Goal: Task Accomplishment & Management: Complete application form

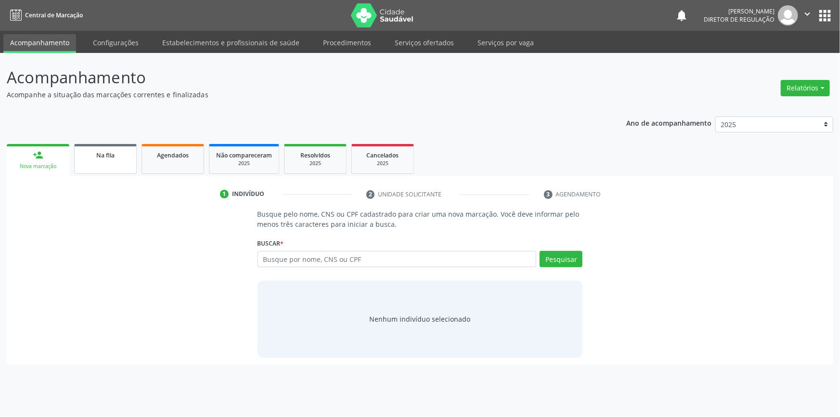
click at [133, 161] on link "Na fila" at bounding box center [105, 159] width 63 height 30
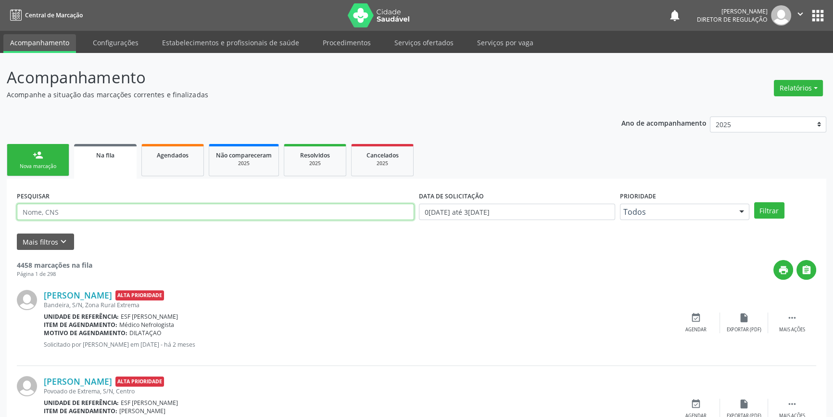
click at [140, 211] on input "text" at bounding box center [215, 212] width 397 height 16
click at [765, 209] on button "Filtrar" at bounding box center [769, 210] width 30 height 16
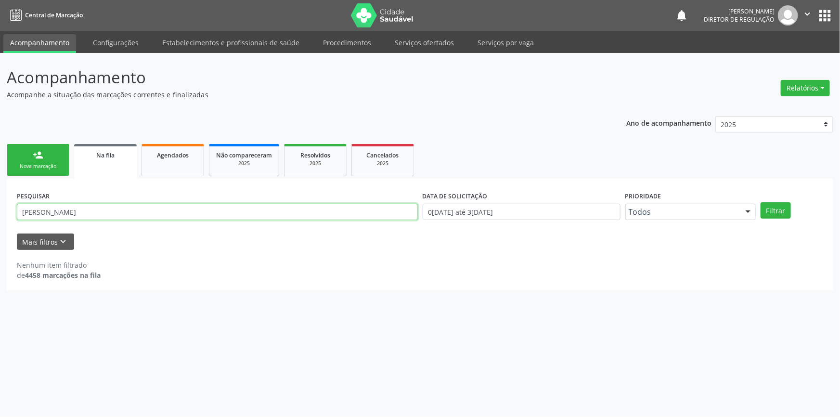
click at [88, 213] on input "[PERSON_NAME]" at bounding box center [217, 212] width 401 height 16
type input "jakson"
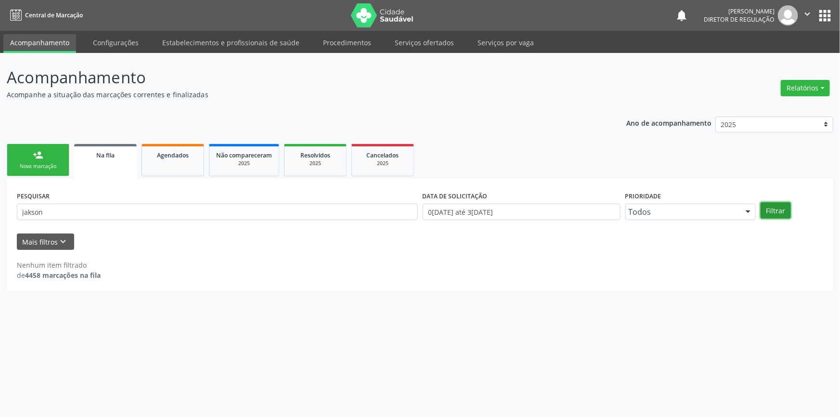
click at [776, 211] on button "Filtrar" at bounding box center [775, 210] width 30 height 16
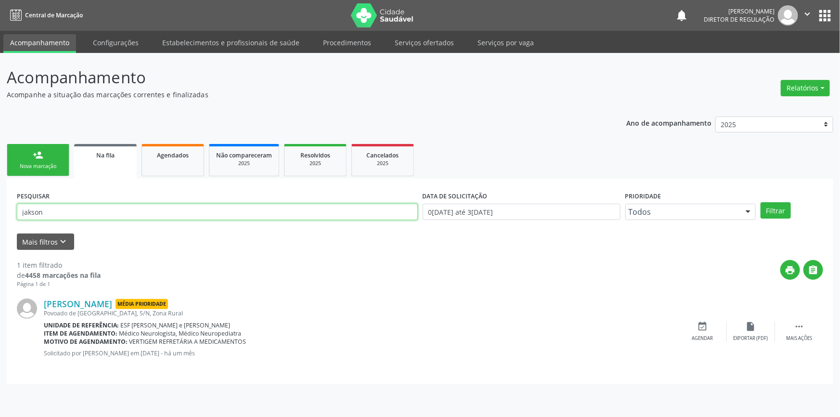
drag, startPoint x: 93, startPoint y: 215, endPoint x: 0, endPoint y: 202, distance: 94.2
click at [0, 203] on div "Acompanhamento Acompanhe a situação das marcações correntes e finalizadas Relat…" at bounding box center [420, 235] width 840 height 364
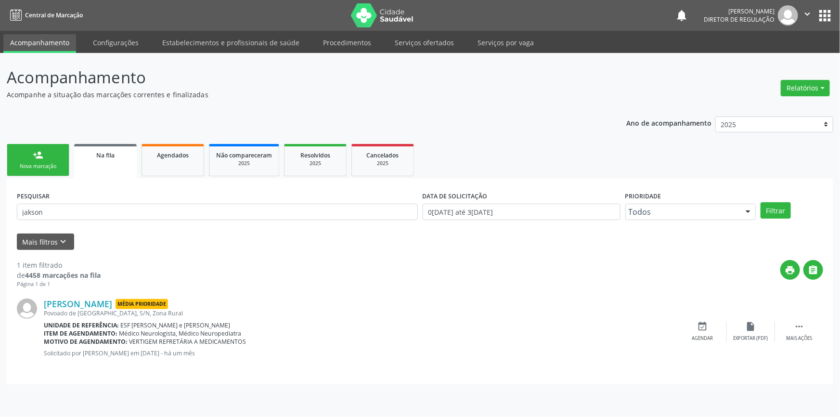
click at [380, 44] on ul "Acompanhamento Configurações Estabelecimentos e profissionais de saúde Procedim…" at bounding box center [420, 42] width 840 height 22
click at [432, 42] on link "Serviços ofertados" at bounding box center [424, 42] width 73 height 17
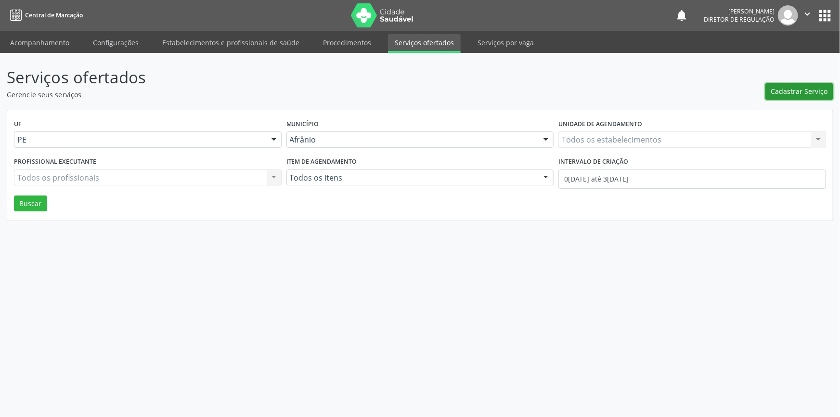
click at [812, 94] on span "Cadastrar Serviço" at bounding box center [799, 91] width 57 height 10
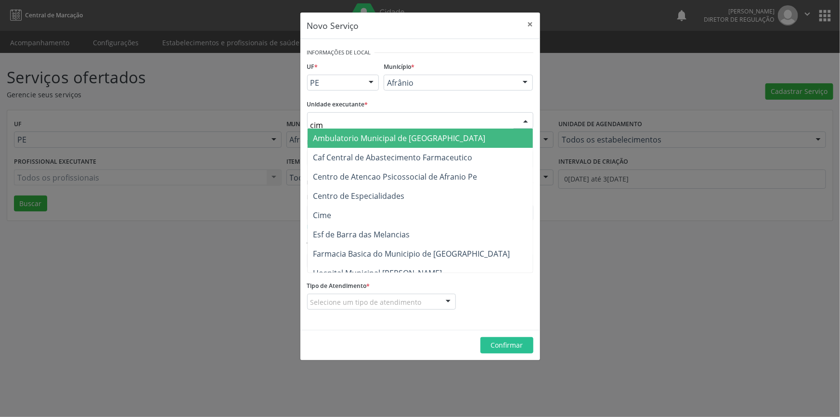
type input "cime"
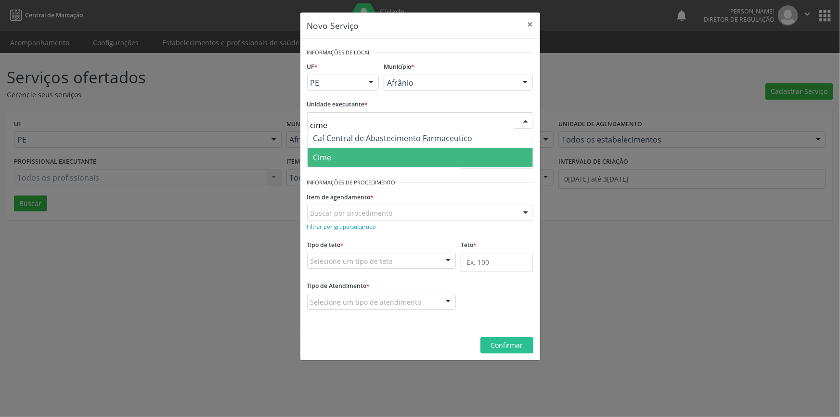
click at [342, 154] on span "Cime" at bounding box center [419, 157] width 225 height 19
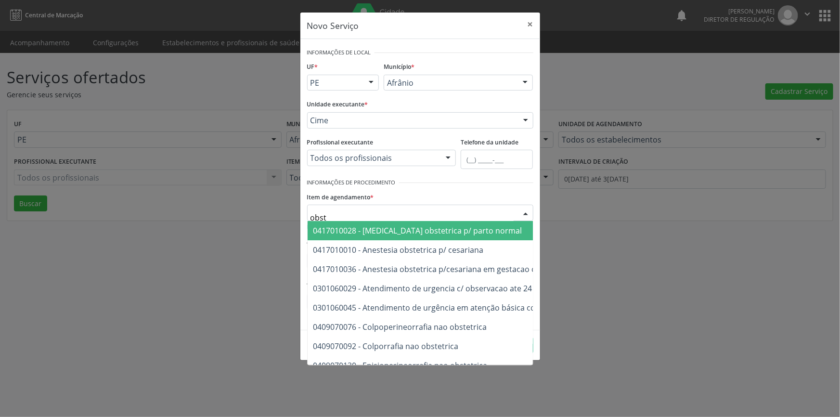
type input "obste"
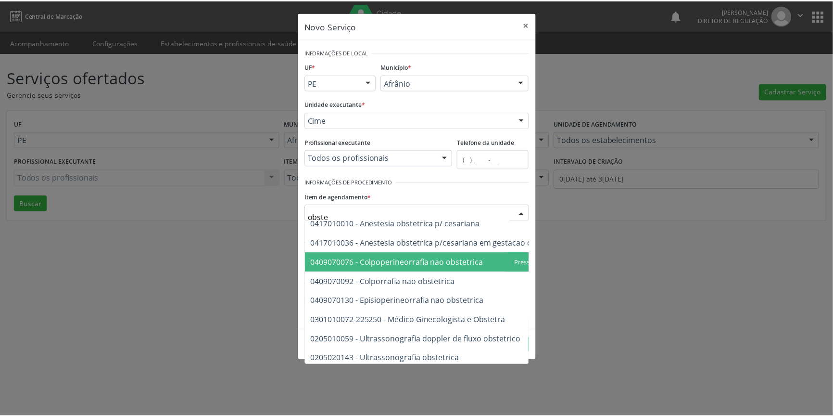
scroll to position [55, 0]
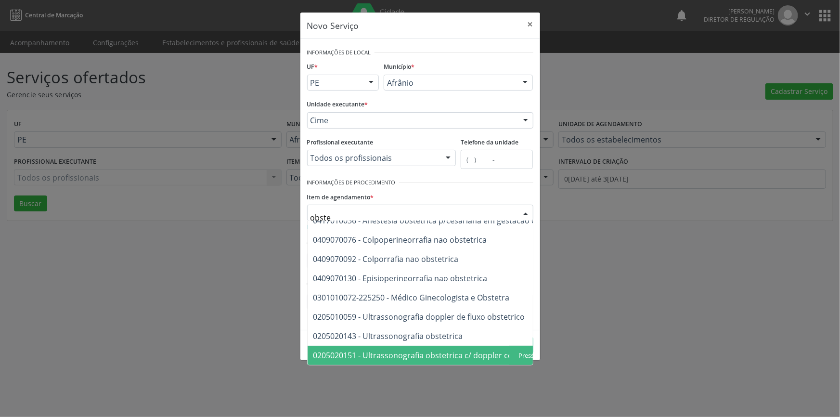
click at [468, 350] on span "0205020151 - Ultrassonografia obstetrica c/ doppler colorido e pulsado" at bounding box center [442, 355] width 259 height 11
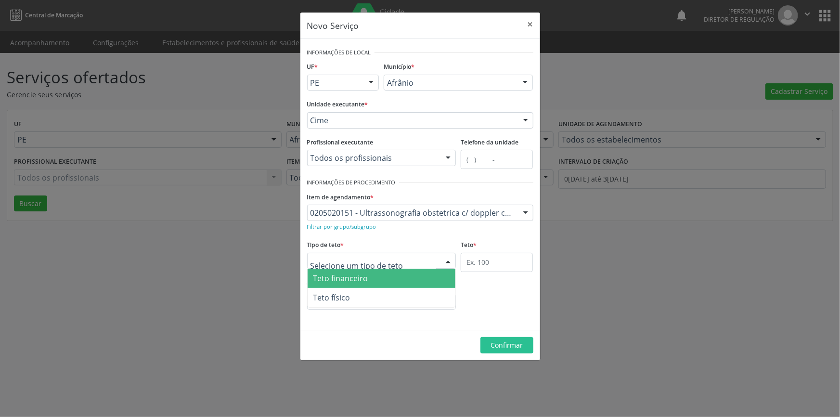
click at [418, 266] on div at bounding box center [381, 261] width 149 height 16
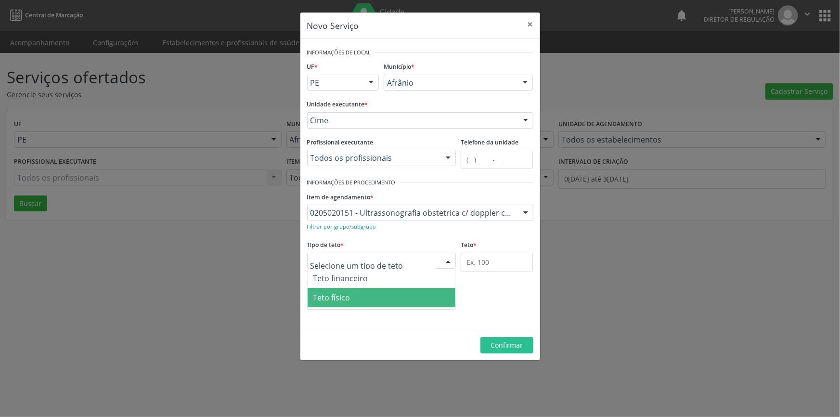
click at [419, 296] on span "Teto físico" at bounding box center [381, 297] width 148 height 19
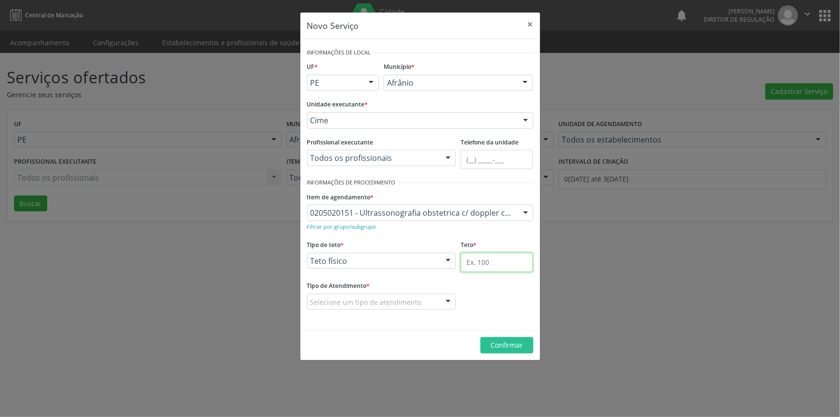
click at [479, 269] on input "text" at bounding box center [496, 262] width 72 height 19
type input "1"
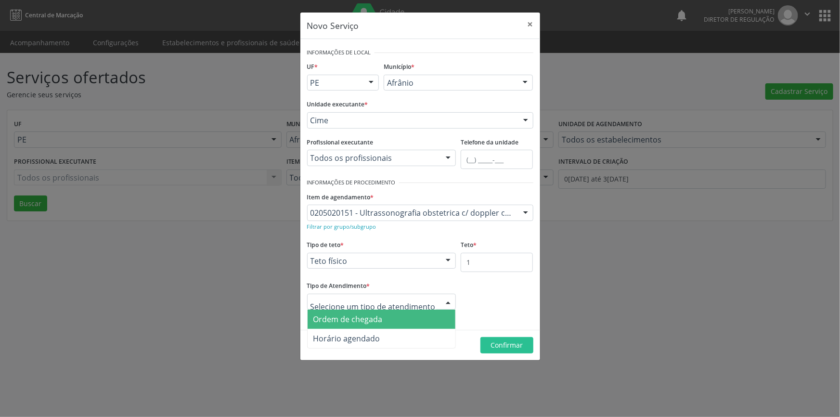
drag, startPoint x: 409, startPoint y: 317, endPoint x: 475, endPoint y: 333, distance: 67.9
click at [409, 318] on span "Ordem de chegada" at bounding box center [381, 318] width 148 height 19
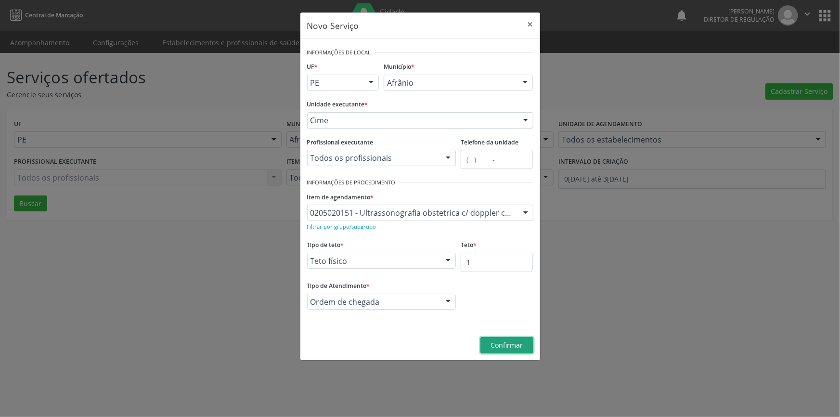
click at [497, 337] on button "Confirmar" at bounding box center [506, 345] width 53 height 16
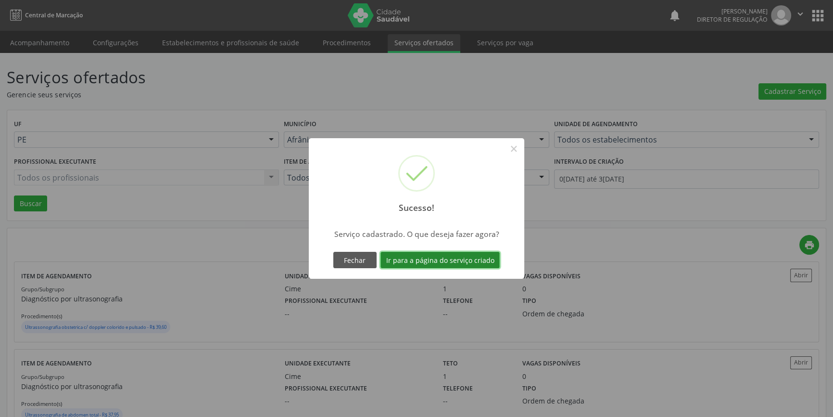
click at [458, 256] on button "Ir para a página do serviço criado" at bounding box center [440, 260] width 119 height 16
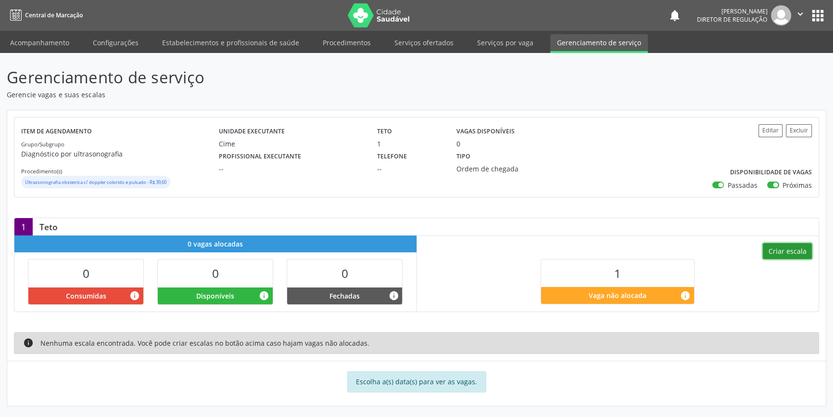
click at [786, 253] on button "Criar escala" at bounding box center [787, 251] width 49 height 16
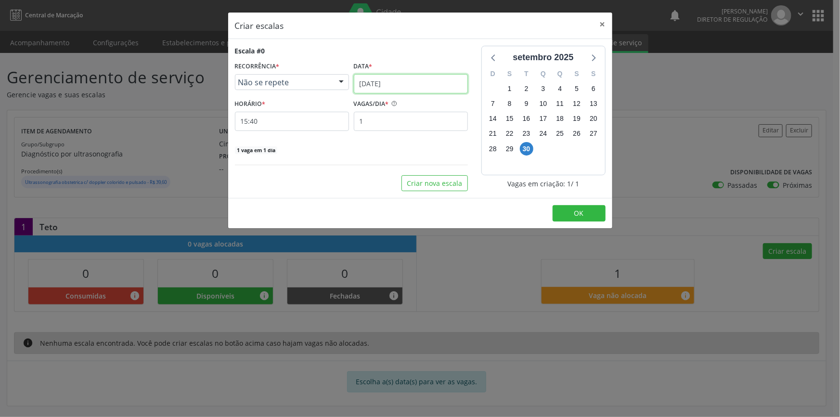
click at [402, 86] on input "[DATE]" at bounding box center [411, 83] width 114 height 19
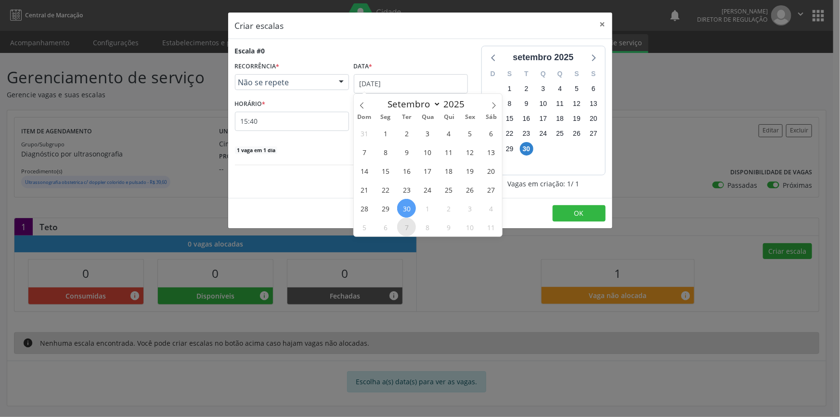
click at [404, 225] on span "7" at bounding box center [406, 226] width 19 height 19
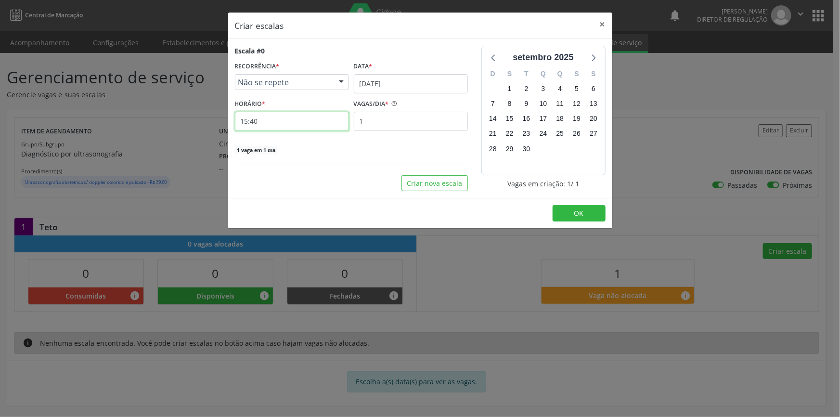
click at [292, 119] on input "15:40" at bounding box center [292, 121] width 114 height 19
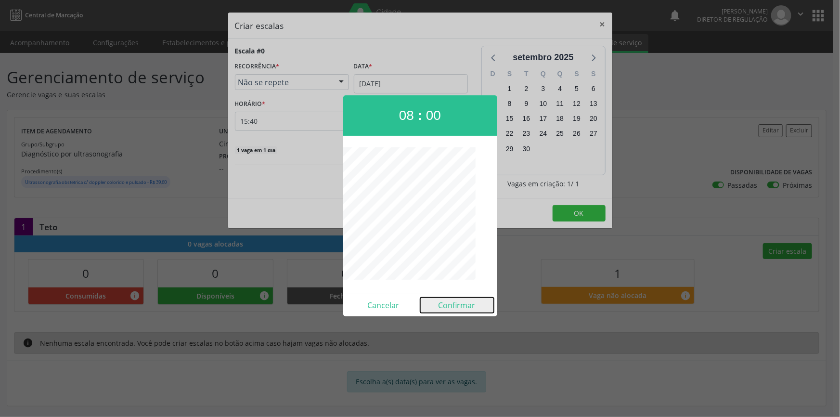
click at [466, 304] on button "Confirmar" at bounding box center [457, 304] width 74 height 15
type input "08:00"
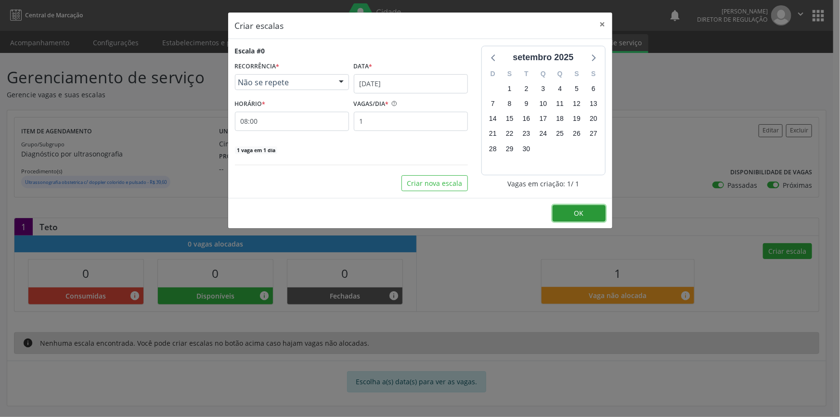
click at [580, 214] on span "OK" at bounding box center [579, 212] width 10 height 9
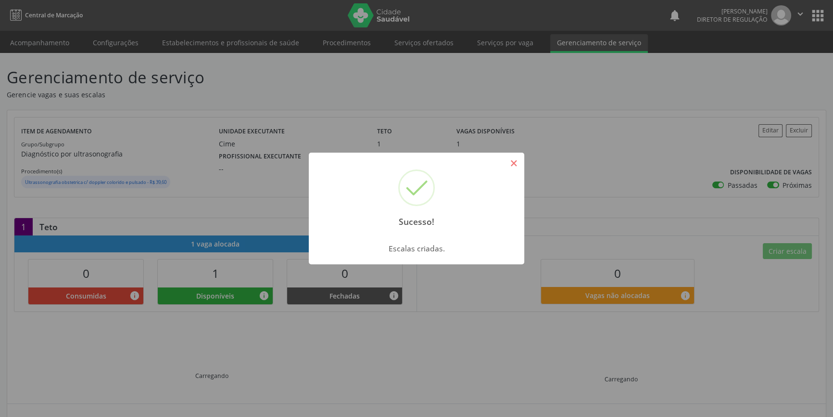
click at [514, 166] on button "×" at bounding box center [514, 163] width 16 height 16
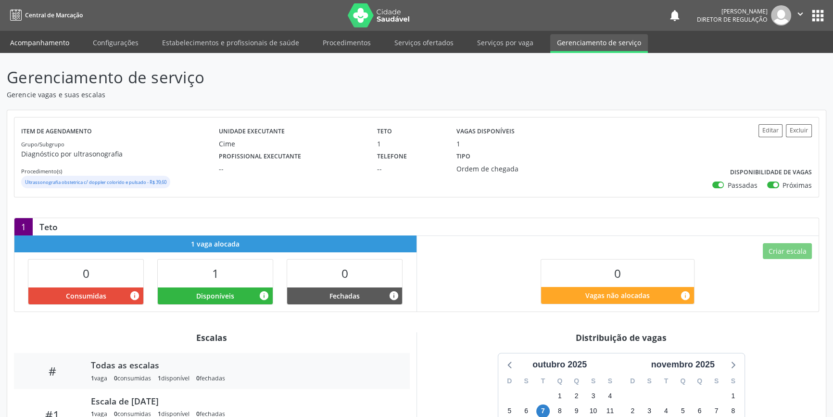
click at [52, 40] on link "Acompanhamento" at bounding box center [39, 42] width 73 height 17
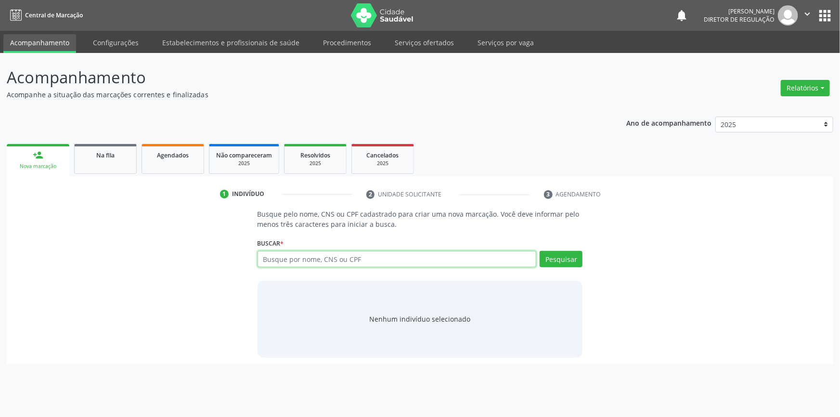
click at [284, 263] on input "text" at bounding box center [396, 259] width 279 height 16
type input "13308974479"
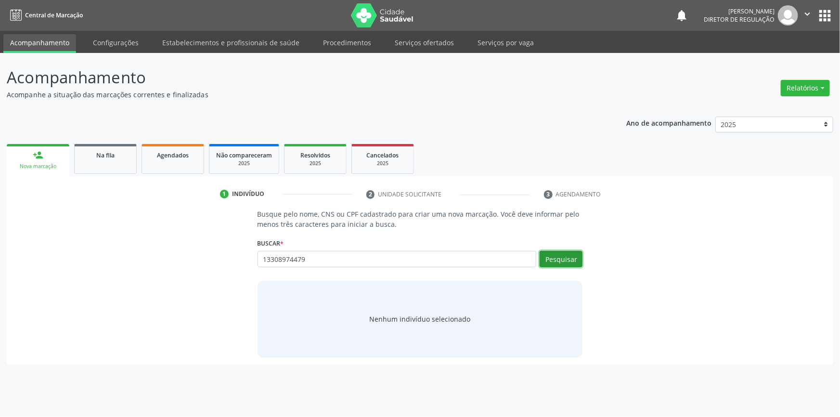
click at [557, 255] on button "Pesquisar" at bounding box center [560, 259] width 43 height 16
type input "13308974479"
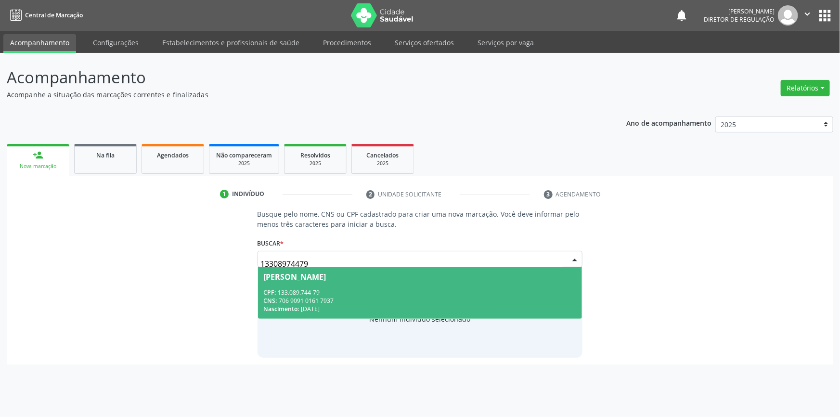
click at [433, 282] on span "[PERSON_NAME] CPF: 133.089.744-79 CNS: 706 9091 0161 7937 Nascimento: [DATE]" at bounding box center [420, 292] width 324 height 51
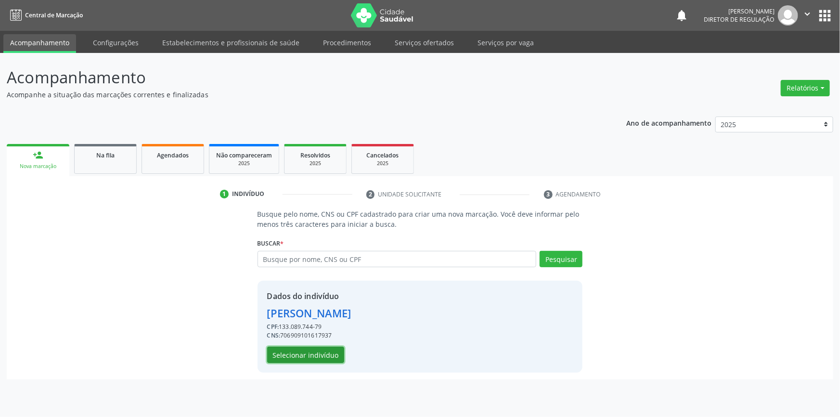
click at [314, 357] on button "Selecionar indivíduo" at bounding box center [305, 354] width 77 height 16
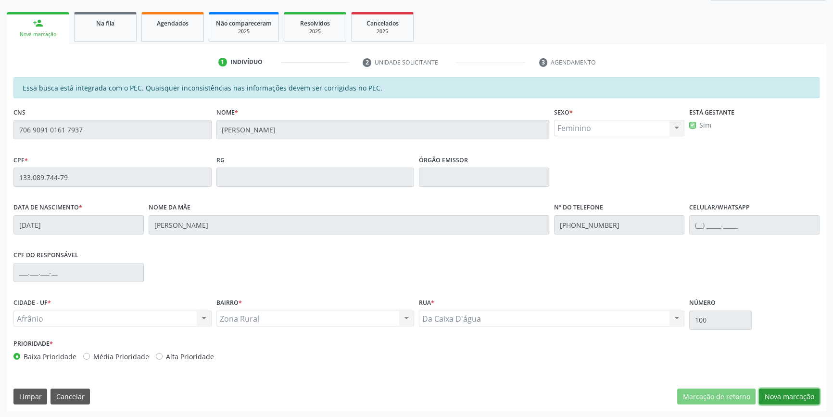
click at [779, 395] on button "Nova marcação" at bounding box center [789, 396] width 61 height 16
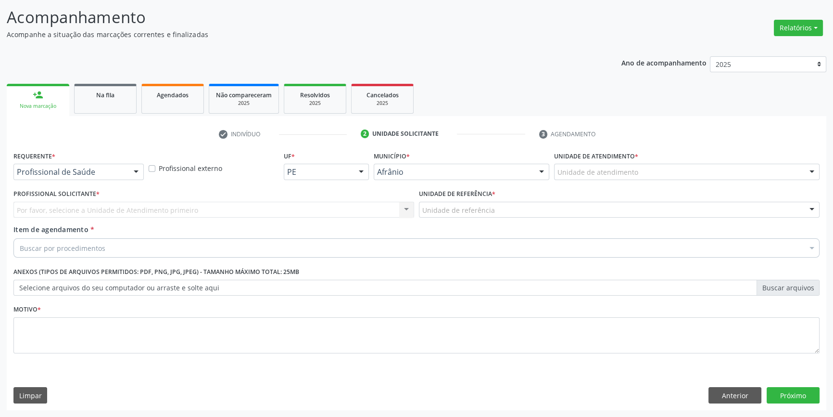
scroll to position [59, 0]
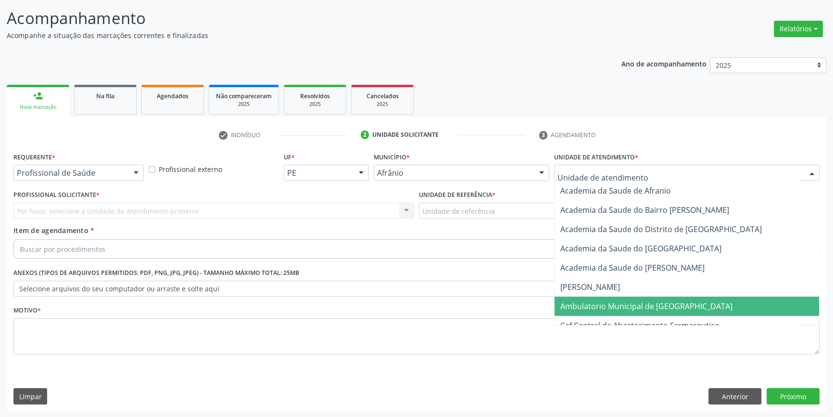
click at [623, 301] on span "Ambulatorio Municipal de [GEOGRAPHIC_DATA]" at bounding box center [647, 306] width 172 height 11
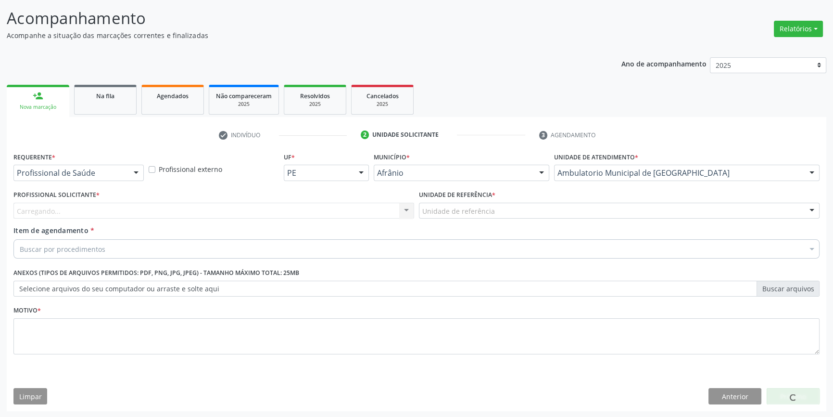
click at [526, 215] on div "Unidade de referência" at bounding box center [619, 211] width 401 height 16
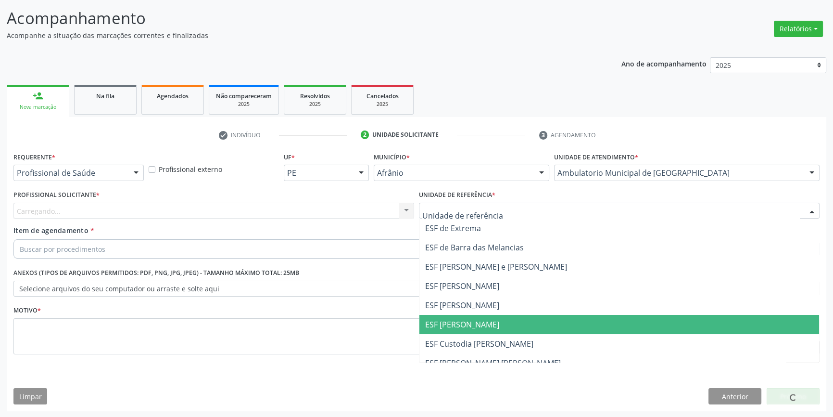
click at [485, 323] on span "ESF [PERSON_NAME]" at bounding box center [620, 324] width 400 height 19
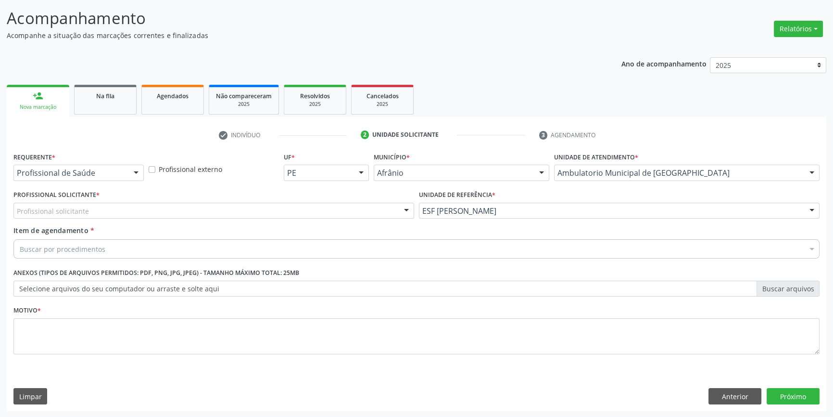
click at [317, 218] on div "Profissional Solicitante * Profissional solicitante Médico Anestesiologista - […" at bounding box center [214, 207] width 406 height 38
click at [309, 210] on div at bounding box center [213, 211] width 401 height 16
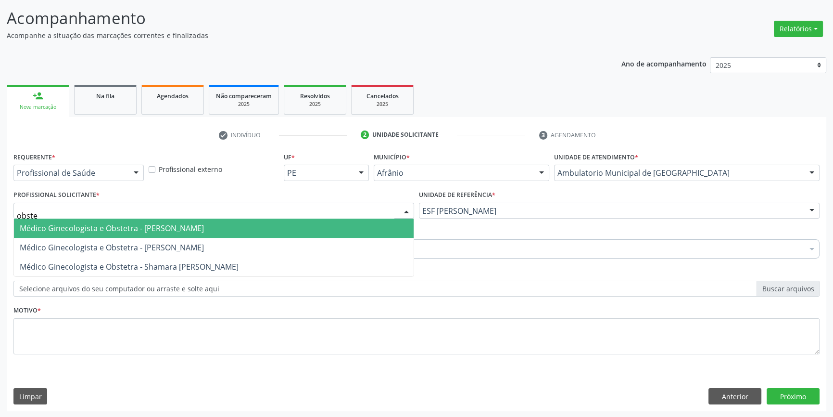
type input "obstet"
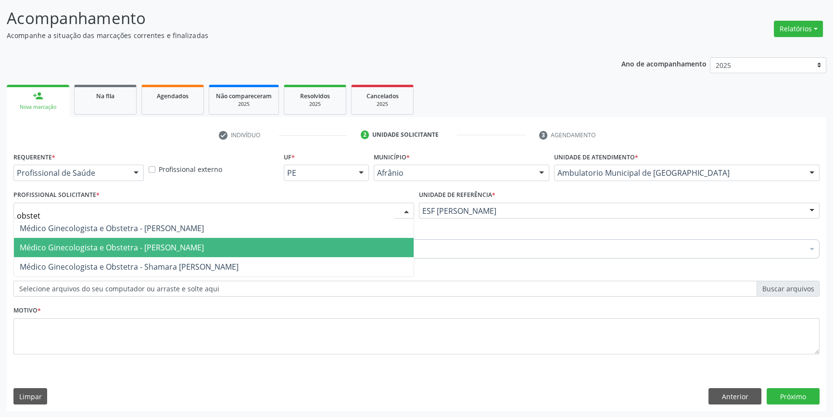
click at [204, 250] on span "Médico Ginecologista e Obstetra - [PERSON_NAME]" at bounding box center [112, 247] width 184 height 11
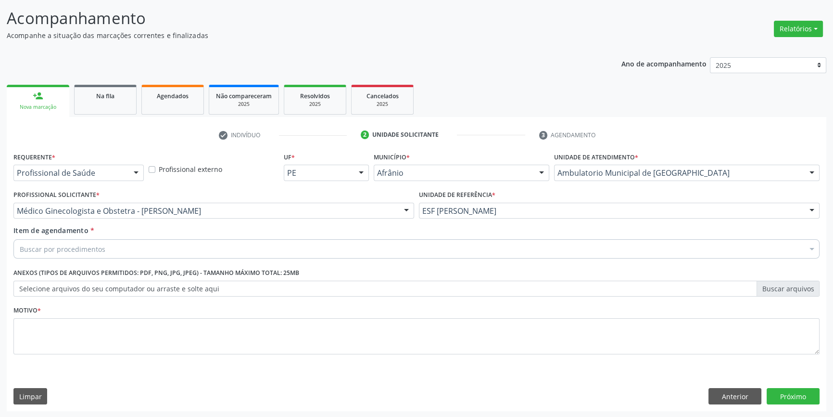
click at [196, 255] on div "Buscar por procedimentos" at bounding box center [416, 248] width 806 height 19
drag, startPoint x: 144, startPoint y: 250, endPoint x: 0, endPoint y: 223, distance: 146.8
click at [0, 223] on div "Acompanhamento Acompanhe a situação das marcações correntes e finalizadas Relat…" at bounding box center [416, 206] width 833 height 424
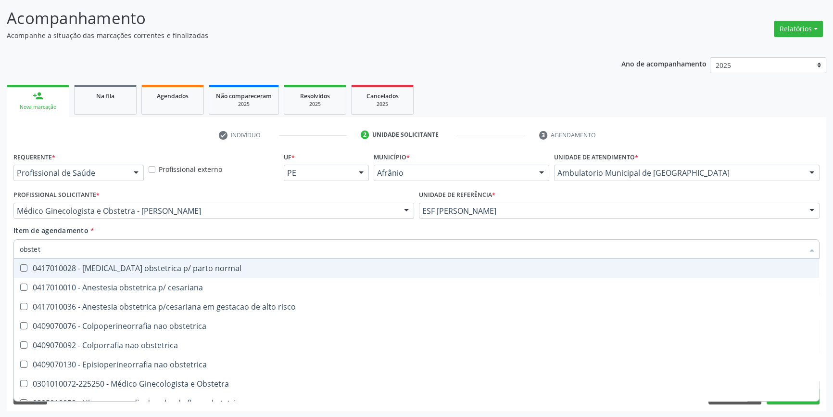
type input "obstetr"
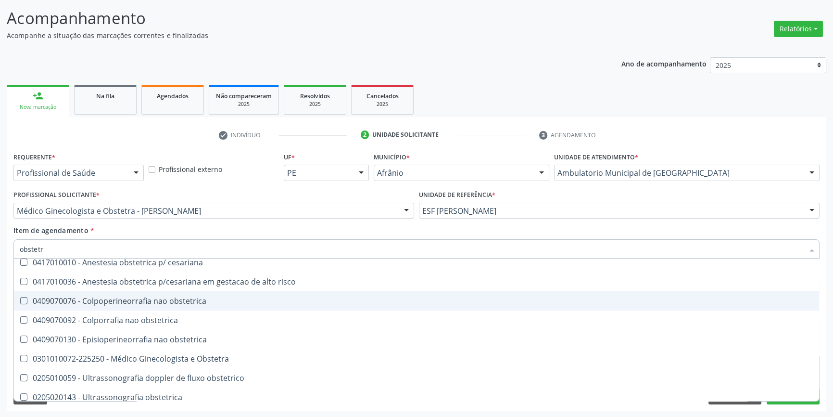
scroll to position [50, 0]
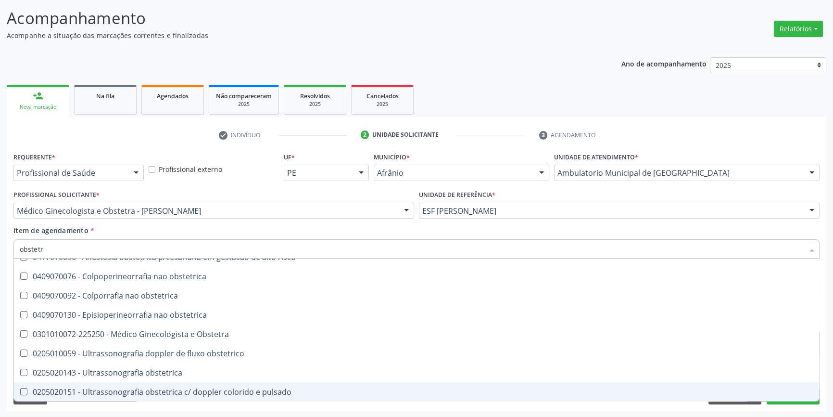
click at [221, 393] on div "0205020151 - Ultrassonografia obstetrica c/ doppler colorido e pulsado" at bounding box center [417, 392] width 794 height 8
checkbox pulsado "true"
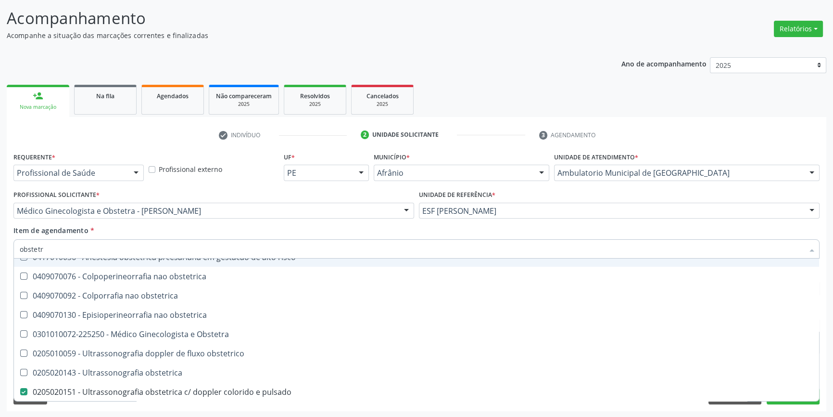
click at [267, 233] on div "Item de agendamento * obstetr Desfazer seleção 0417010028 - [MEDICAL_DATA] obst…" at bounding box center [416, 240] width 806 height 30
checkbox cesariana "true"
checkbox pulsado "false"
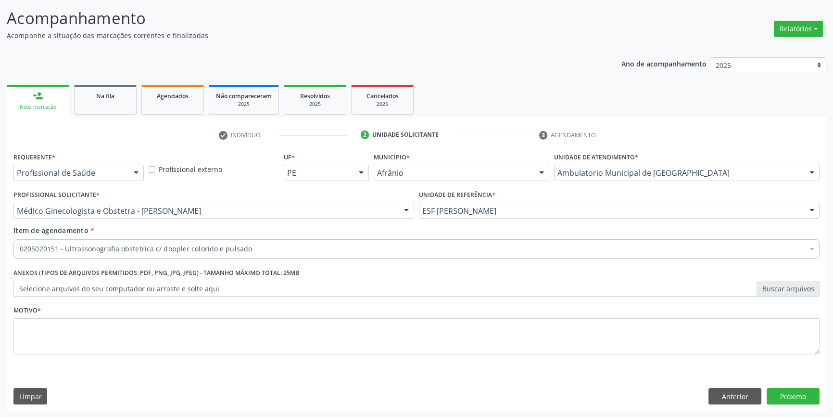
scroll to position [0, 0]
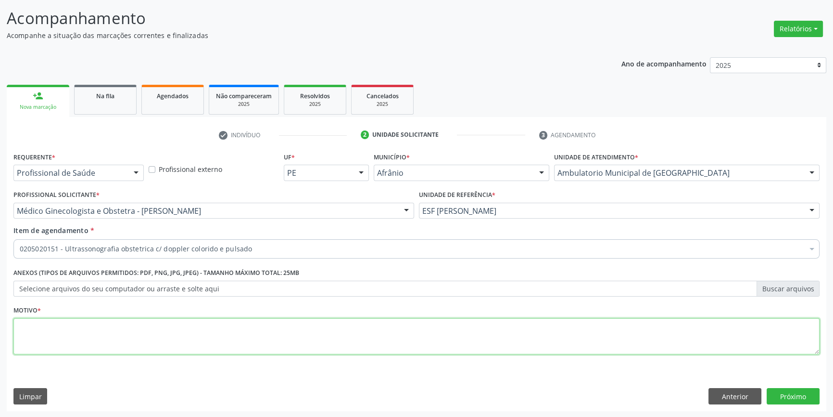
click at [151, 327] on textarea at bounding box center [416, 336] width 806 height 37
type textarea "w"
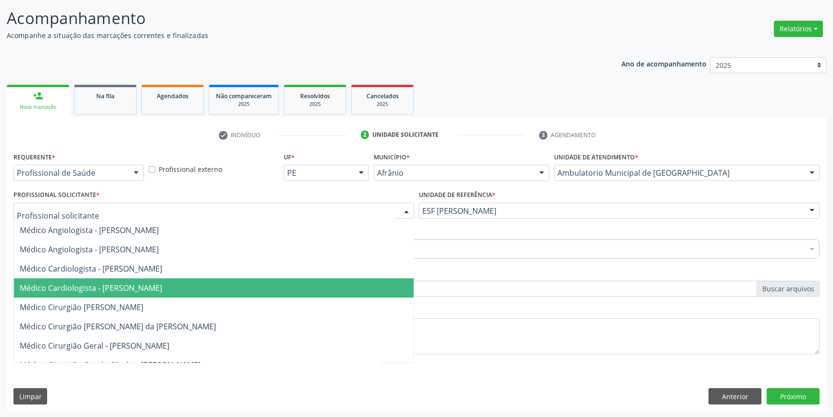
scroll to position [87, 0]
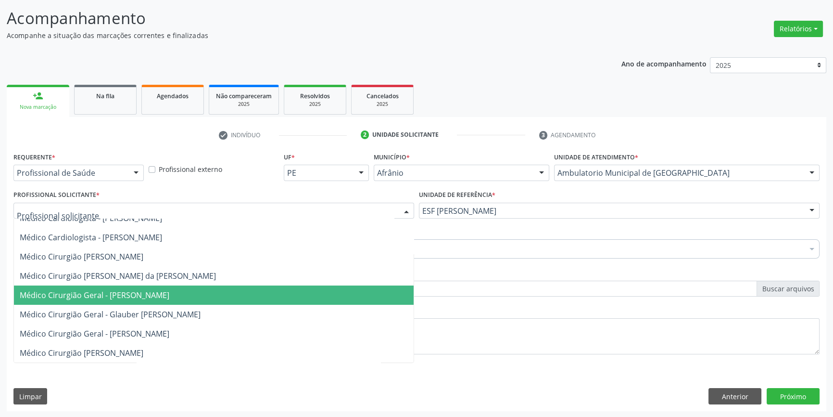
click at [166, 293] on span "Médico Cirurgião Geral - [PERSON_NAME]" at bounding box center [95, 295] width 150 height 11
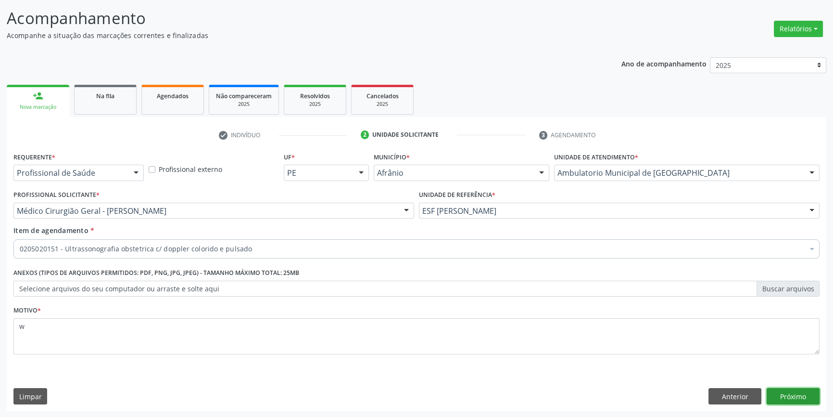
click at [799, 399] on button "Próximo" at bounding box center [793, 396] width 53 height 16
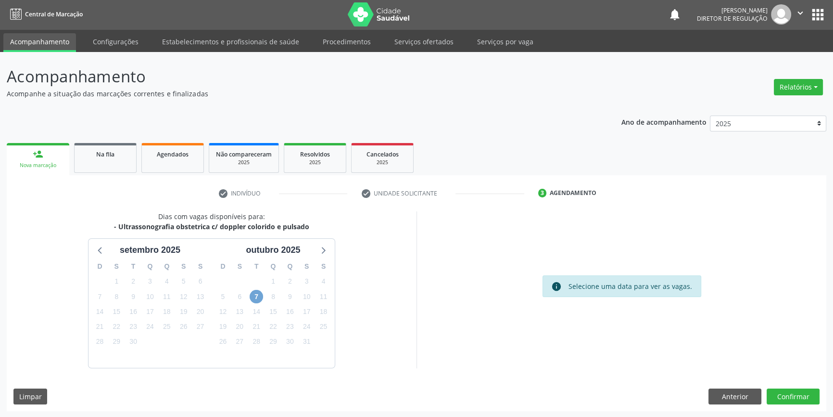
click at [255, 295] on span "7" at bounding box center [256, 296] width 13 height 13
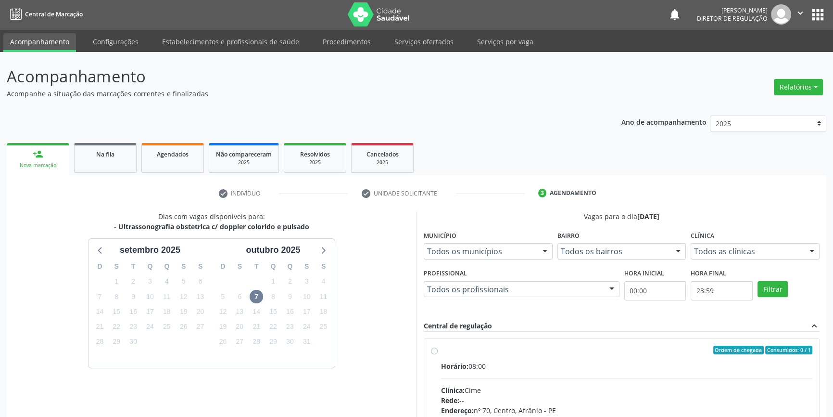
click at [441, 340] on div "Ordem de chegada Consumidos: 0 / 1 Horário: 08:00 Clínica: Cime Rede: -- Endere…" at bounding box center [621, 419] width 395 height 161
radio input "true"
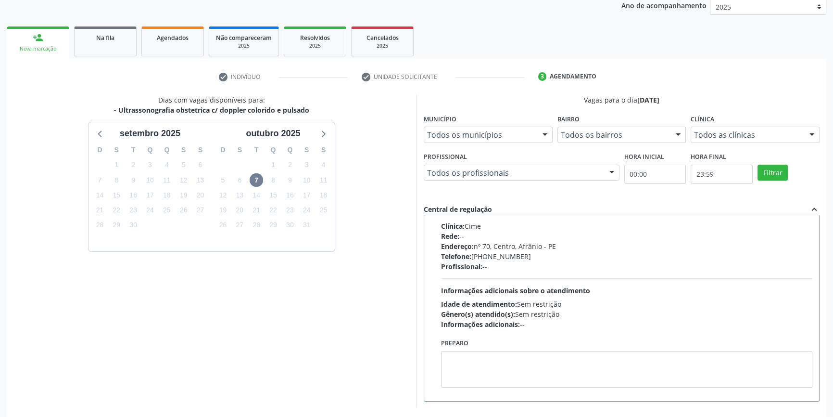
scroll to position [157, 0]
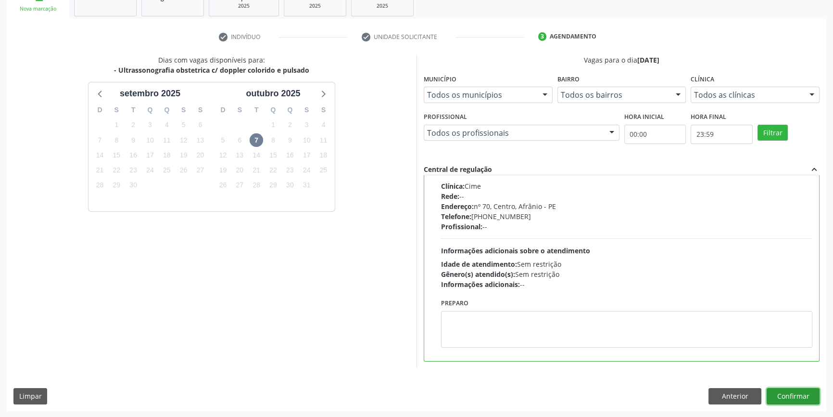
click at [777, 390] on button "Confirmar" at bounding box center [793, 396] width 53 height 16
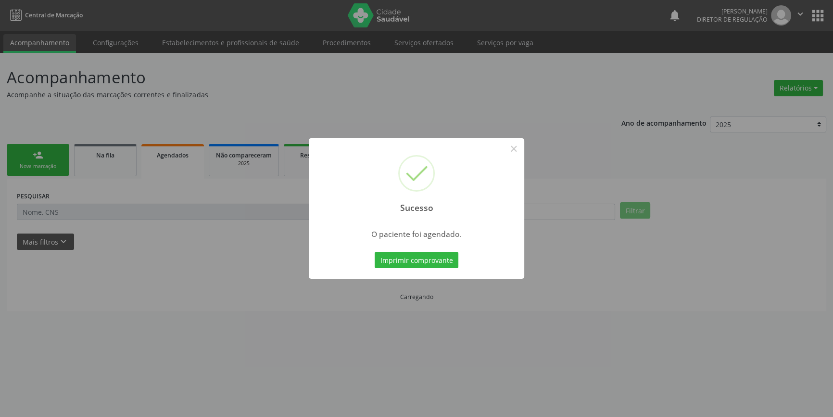
scroll to position [0, 0]
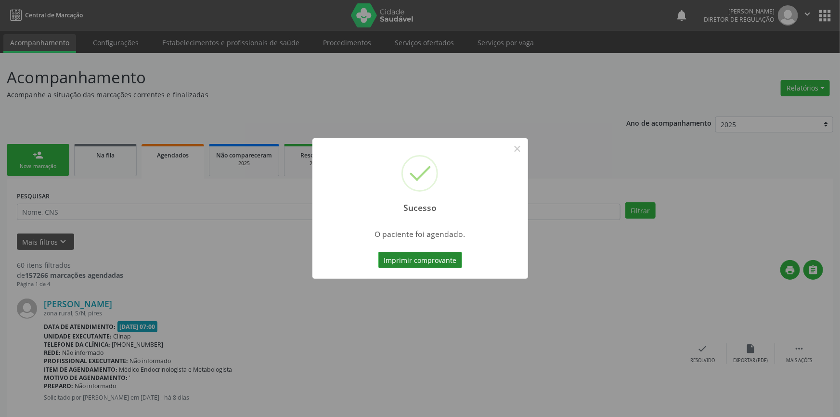
click at [415, 254] on button "Imprimir comprovante" at bounding box center [420, 260] width 84 height 16
